Goal: Task Accomplishment & Management: Manage account settings

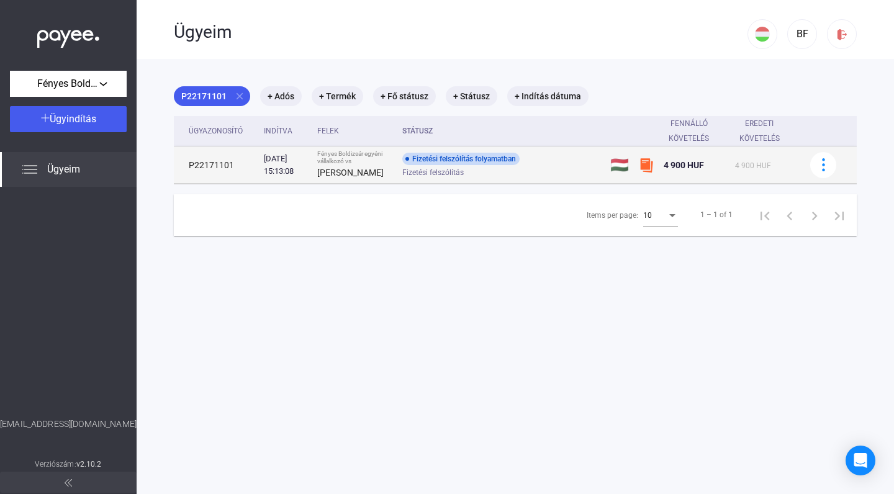
click at [559, 170] on div "Fizetési felszólítás" at bounding box center [501, 172] width 198 height 9
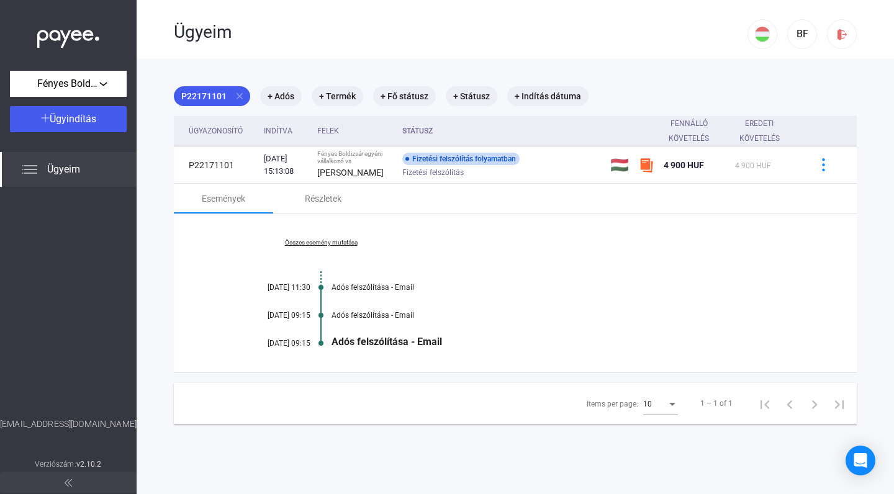
click at [329, 242] on link "Összes esemény mutatása" at bounding box center [321, 242] width 170 height 7
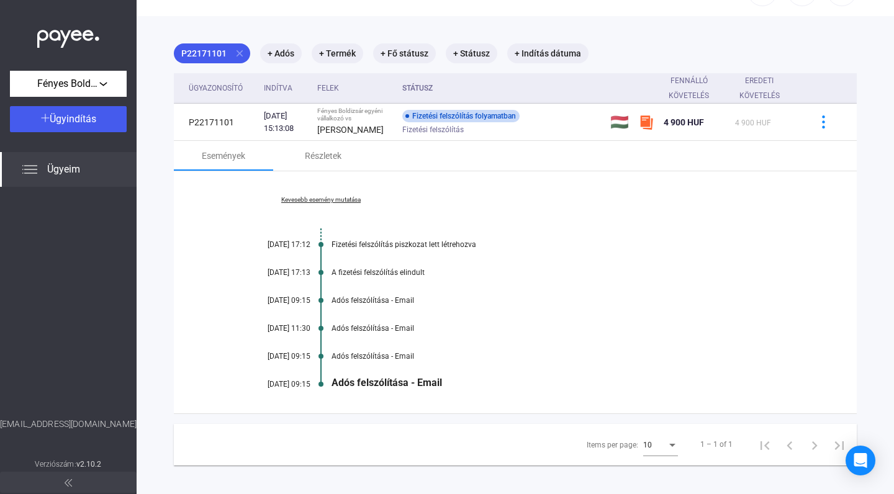
scroll to position [59, 0]
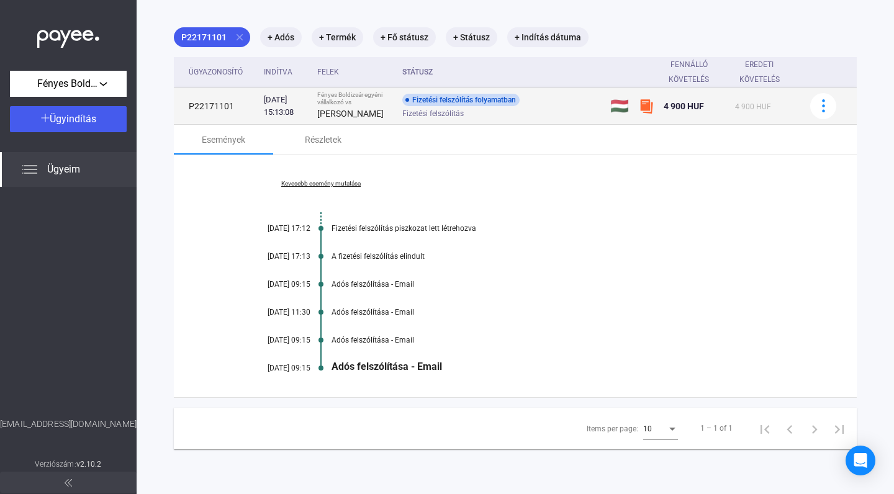
click at [805, 95] on td at bounding box center [828, 106] width 57 height 37
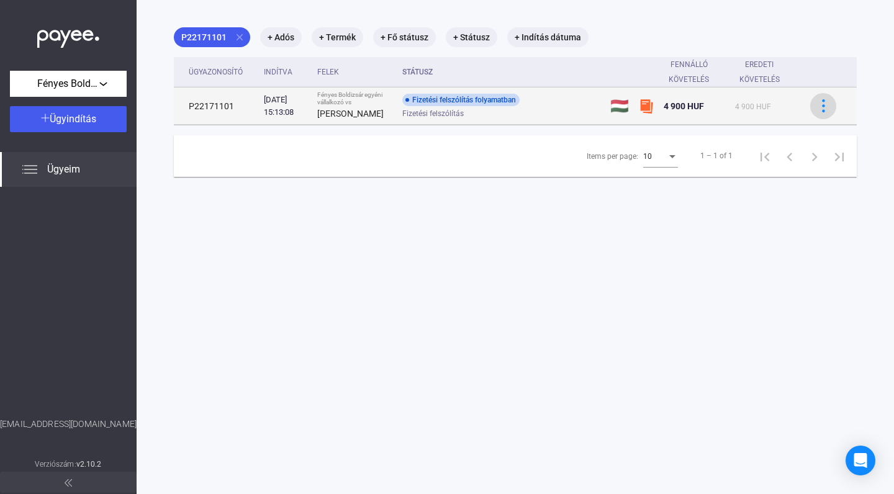
click at [817, 101] on img at bounding box center [823, 105] width 13 height 13
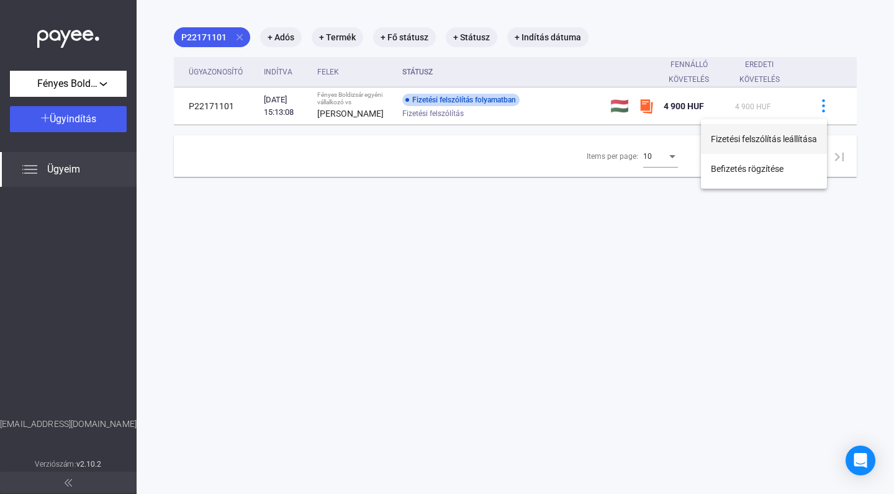
click at [779, 148] on button "Fizetési felszólítás leállítása" at bounding box center [764, 139] width 126 height 30
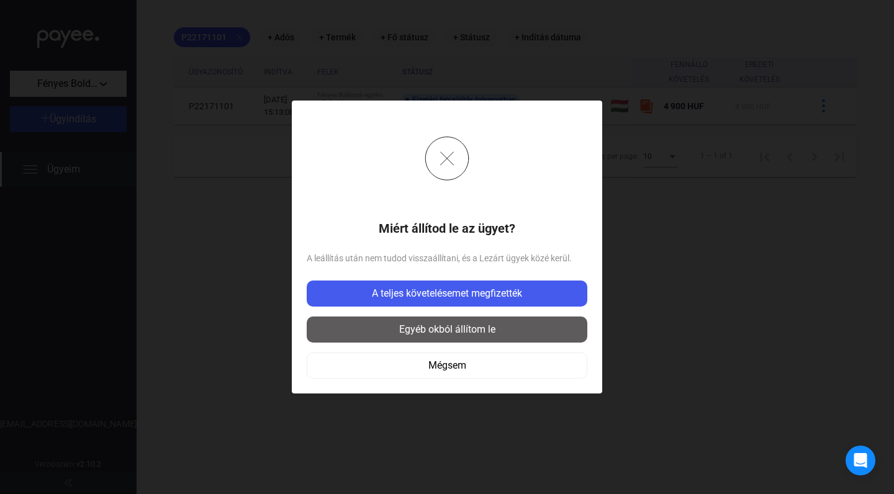
click at [486, 337] on div "Egyéb okból állítom le" at bounding box center [446, 329] width 273 height 15
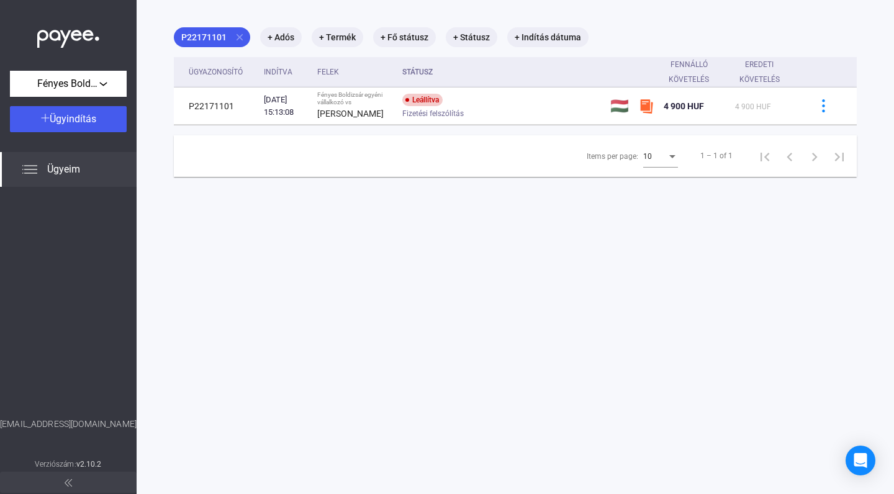
scroll to position [19, 0]
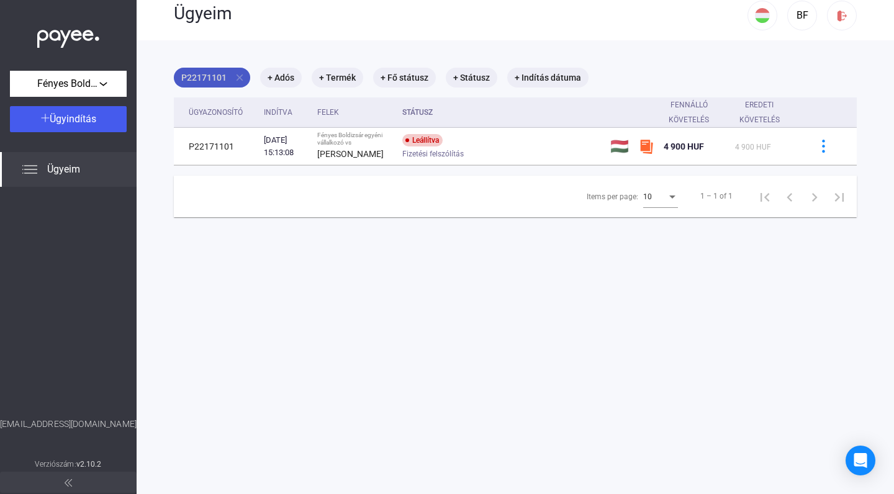
click at [234, 78] on mat-icon "close" at bounding box center [239, 77] width 11 height 11
